Goal: Navigation & Orientation: Find specific page/section

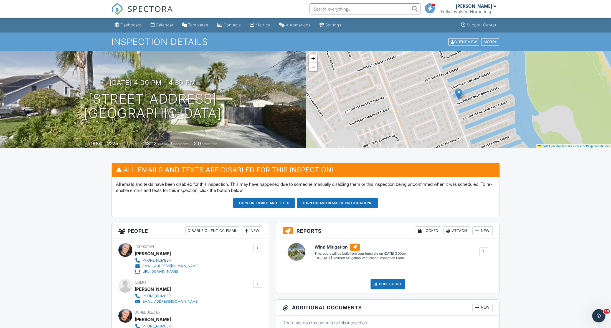
click at [124, 23] on div "Dashboard" at bounding box center [131, 24] width 21 height 5
click at [0, 0] on div at bounding box center [0, 0] width 0 height 0
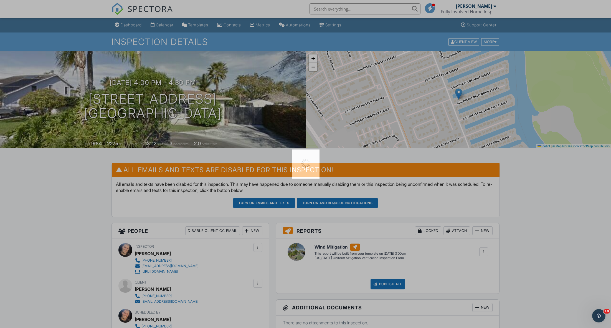
click at [124, 23] on div at bounding box center [305, 164] width 611 height 328
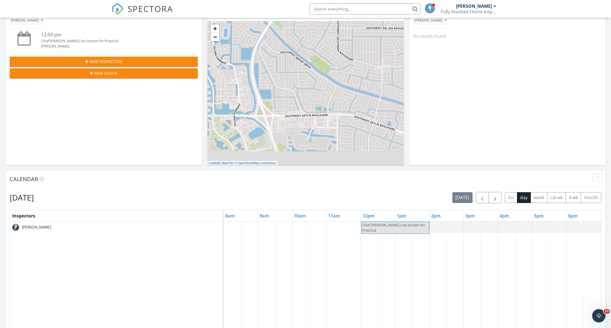
scroll to position [128, 0]
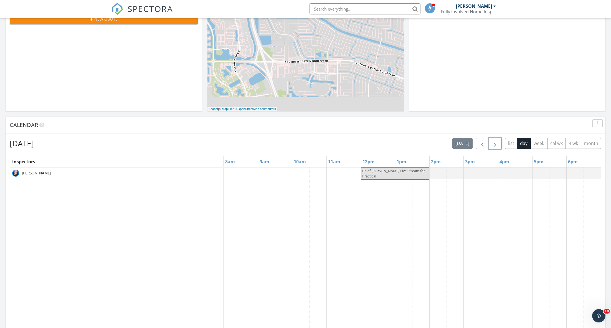
click at [496, 140] on span "button" at bounding box center [495, 143] width 7 height 7
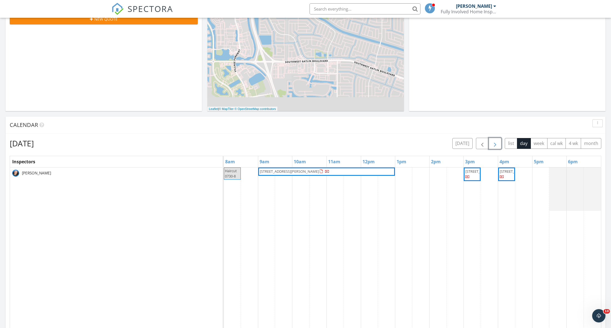
click at [493, 141] on span "button" at bounding box center [495, 143] width 7 height 7
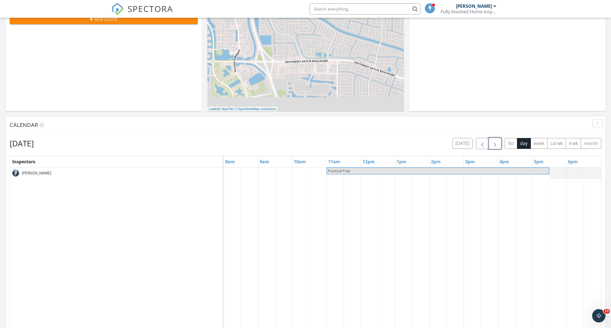
click at [493, 141] on span "button" at bounding box center [495, 143] width 7 height 7
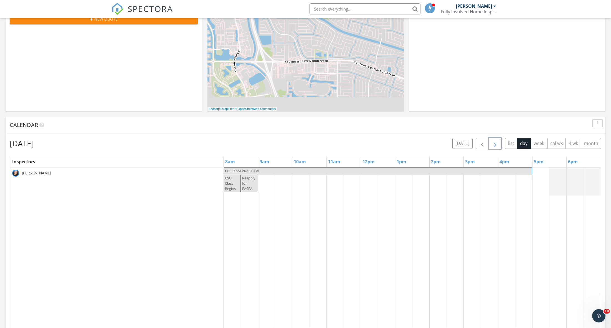
click at [493, 141] on span "button" at bounding box center [495, 143] width 7 height 7
